Goal: Find specific page/section: Find specific page/section

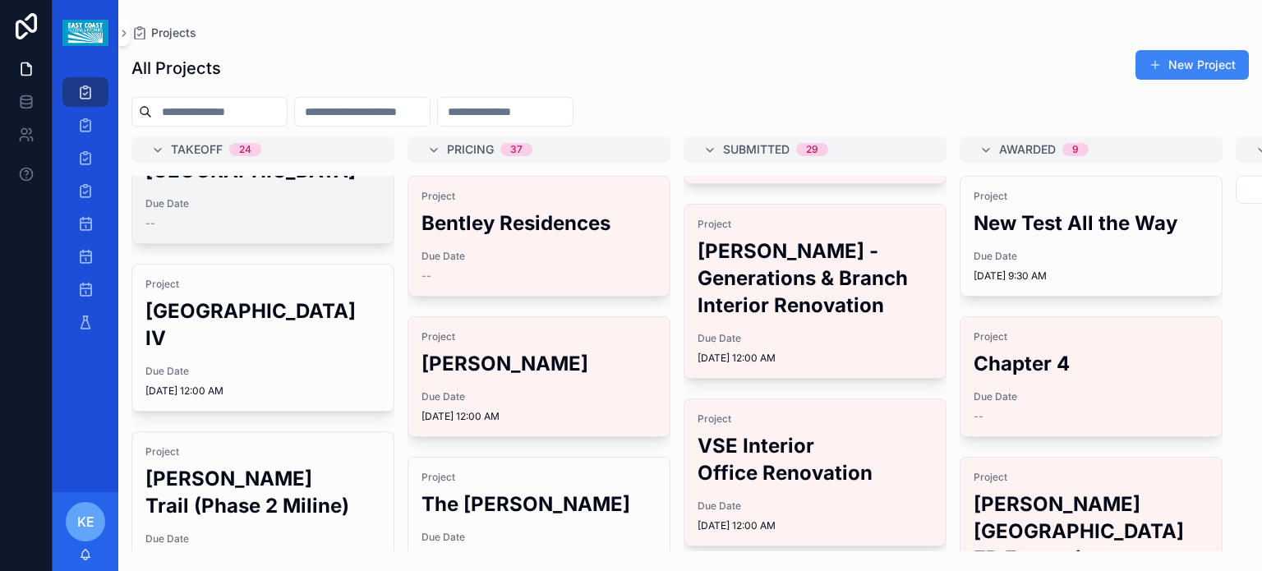
scroll to position [411, 0]
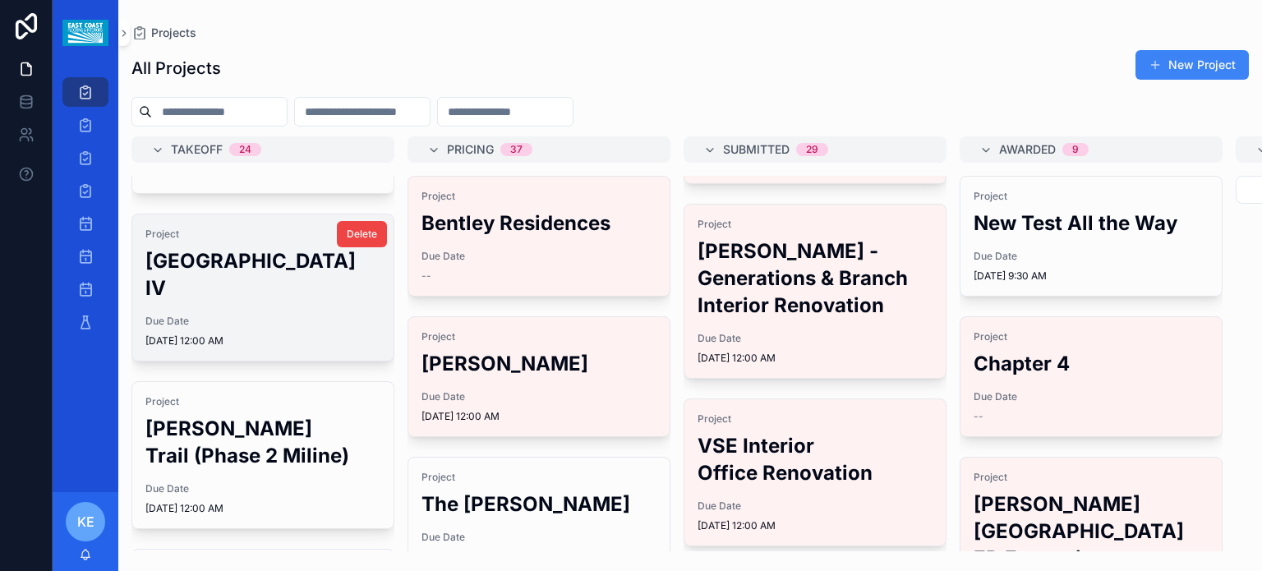
click at [214, 302] on h2 "[GEOGRAPHIC_DATA] IV" at bounding box center [262, 274] width 235 height 54
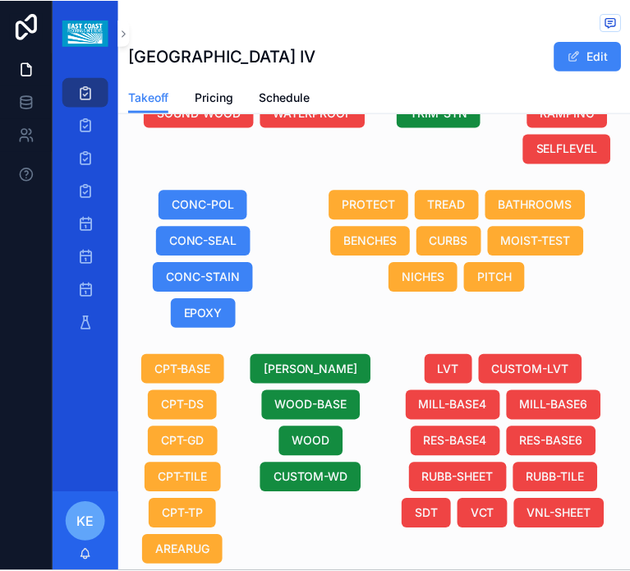
scroll to position [2015, 0]
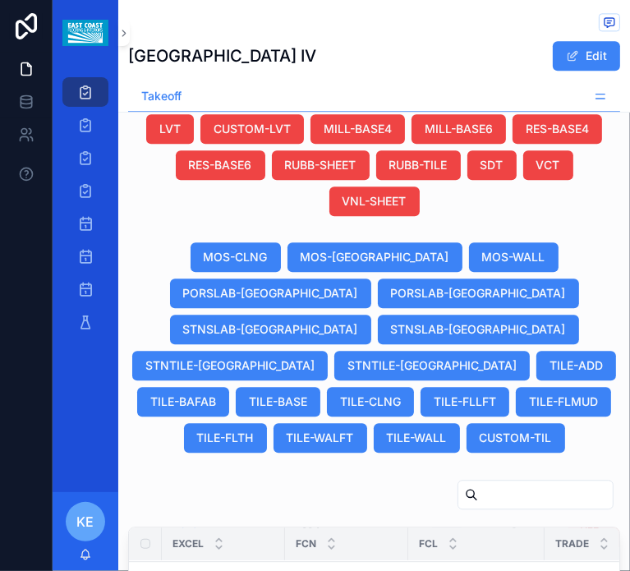
drag, startPoint x: 449, startPoint y: 495, endPoint x: 437, endPoint y: 495, distance: 12.3
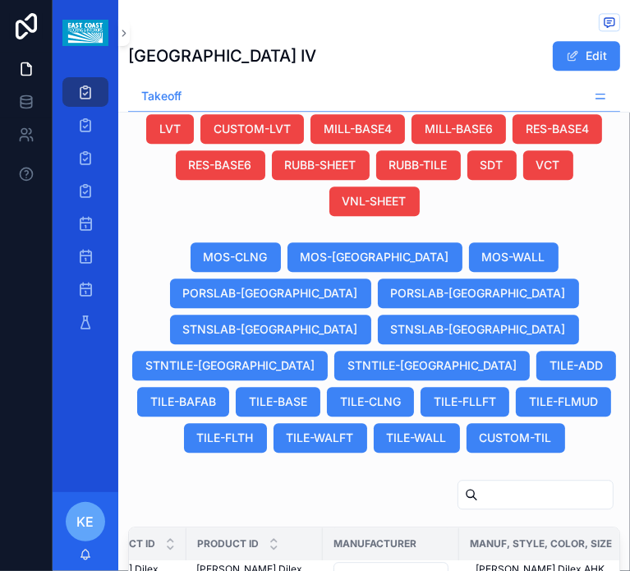
drag, startPoint x: 560, startPoint y: 425, endPoint x: 558, endPoint y: 394, distance: 31.3
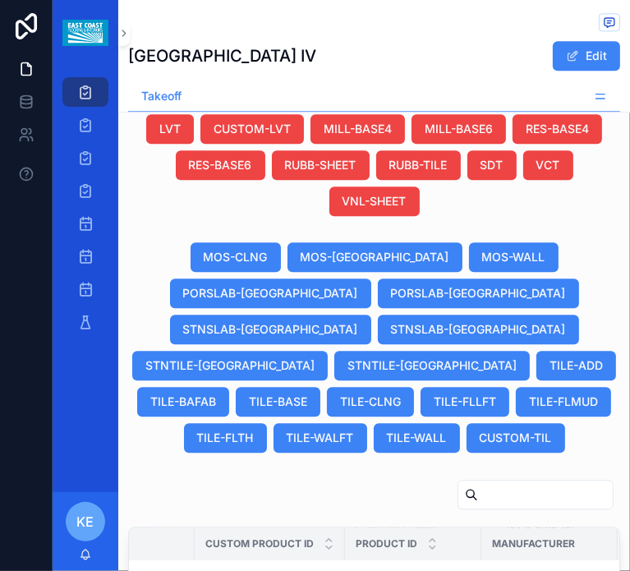
scroll to position [3395, 473]
drag, startPoint x: 304, startPoint y: 445, endPoint x: 338, endPoint y: 452, distance: 34.3
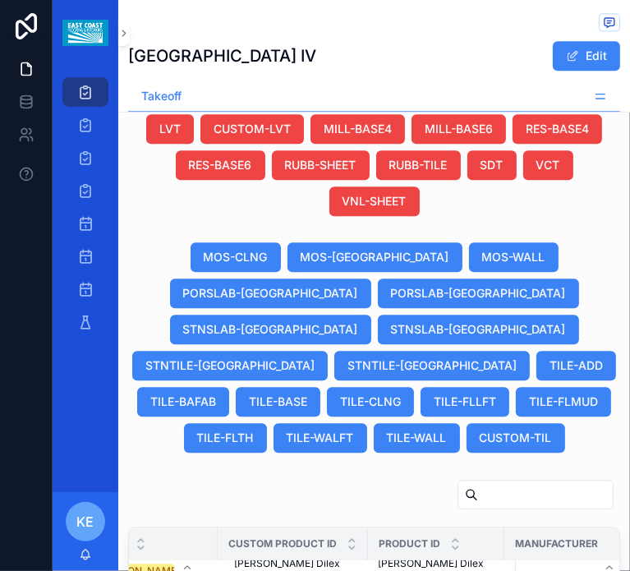
scroll to position [2465, 463]
drag, startPoint x: 243, startPoint y: 472, endPoint x: 265, endPoint y: 466, distance: 22.4
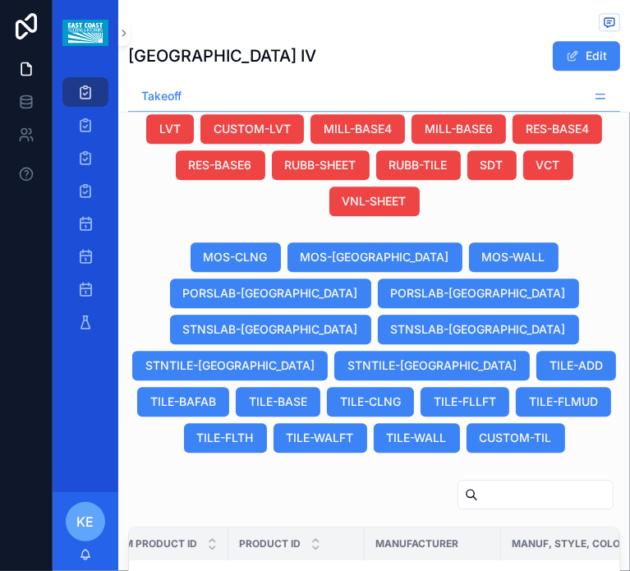
scroll to position [2466, 606]
